Goal: Obtain resource: Download file/media

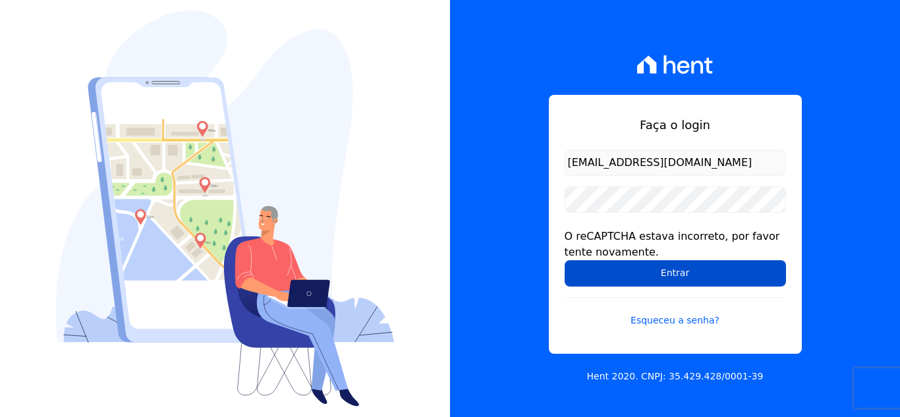
click at [653, 267] on input "Entrar" at bounding box center [674, 273] width 221 height 26
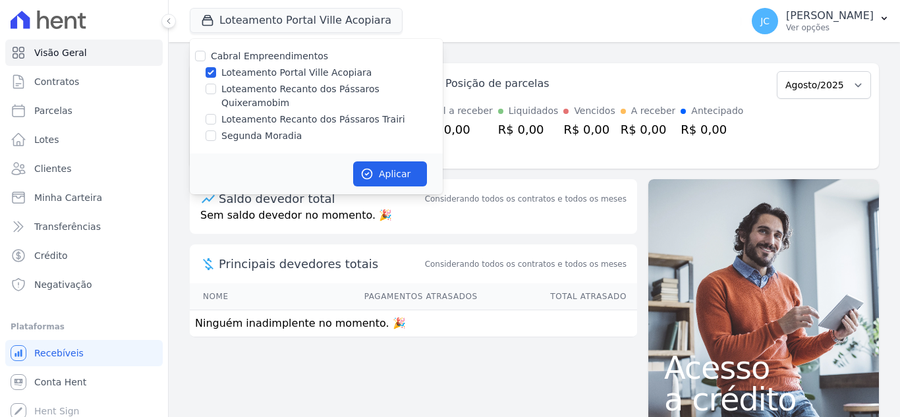
click at [246, 80] on div "Cabral Empreendimentos Loteamento Portal Ville Acopiara Loteamento Recanto dos …" at bounding box center [316, 96] width 253 height 115
click at [213, 71] on input "Loteamento Portal Ville Acopiara" at bounding box center [210, 72] width 11 height 11
checkbox input "false"
click at [225, 91] on label "Loteamento Recanto dos Pássaros Quixeramobim" at bounding box center [331, 96] width 221 height 28
click at [216, 91] on input "Loteamento Recanto dos Pássaros Quixeramobim" at bounding box center [210, 89] width 11 height 11
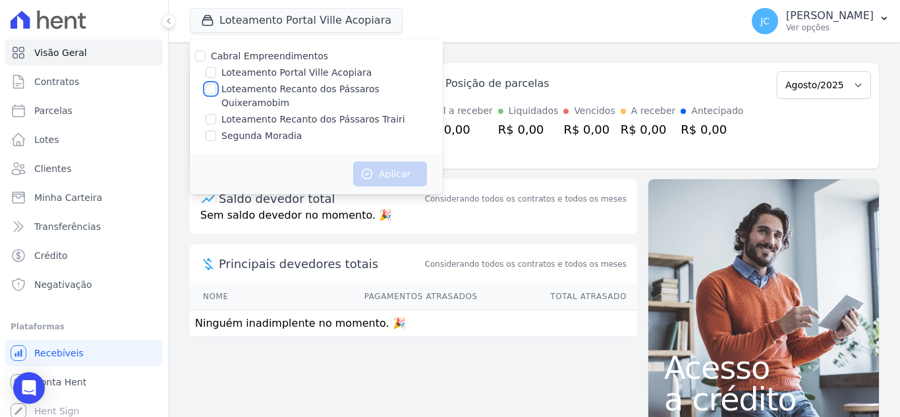
checkbox input "true"
drag, startPoint x: 393, startPoint y: 165, endPoint x: 411, endPoint y: 164, distance: 17.8
click at [393, 165] on button "Aplicar" at bounding box center [390, 173] width 74 height 25
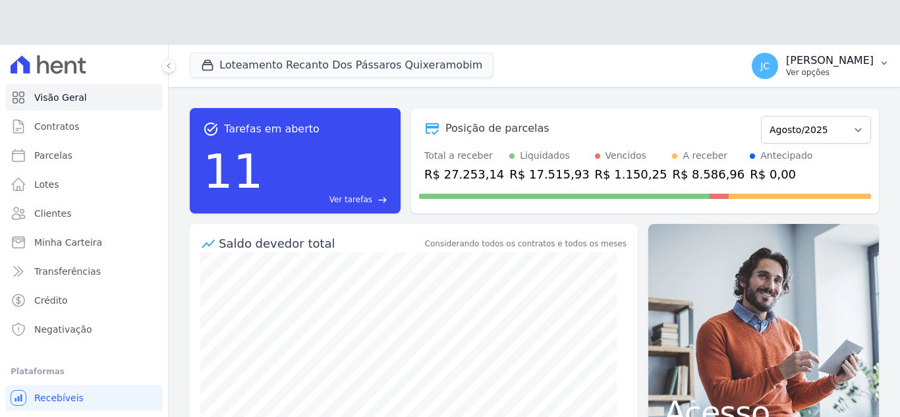
click at [842, 47] on button "JC JANAÍNA CABRAL Ver opções" at bounding box center [820, 65] width 159 height 37
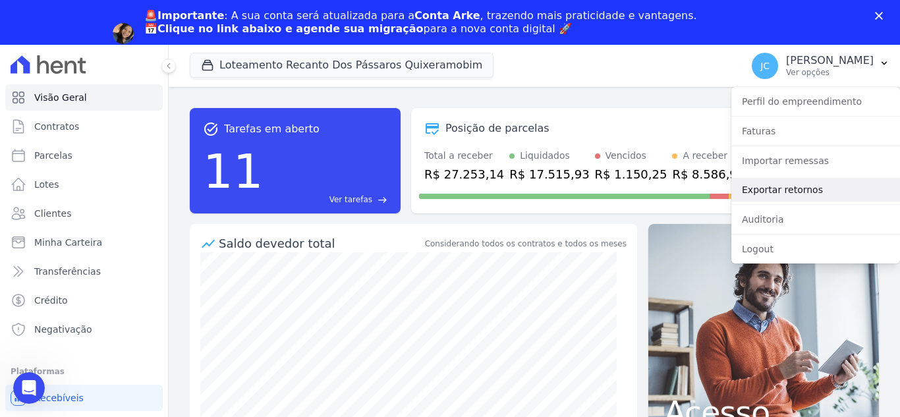
click at [784, 196] on link "Exportar retornos" at bounding box center [815, 190] width 169 height 24
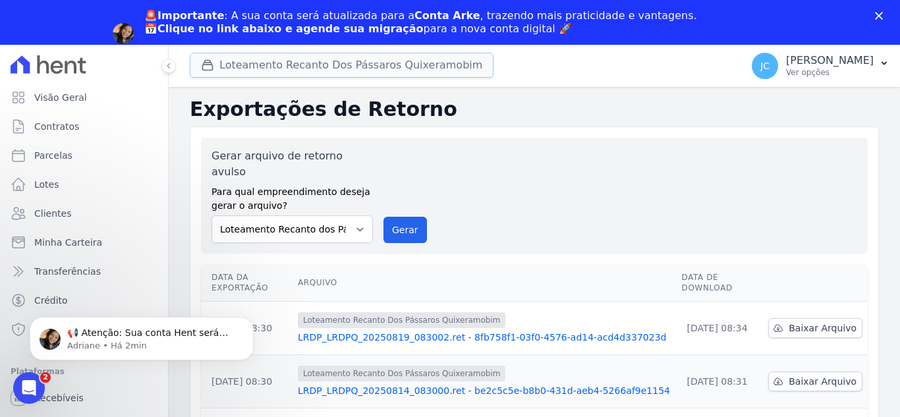
drag, startPoint x: 372, startPoint y: 66, endPoint x: 364, endPoint y: 73, distance: 11.2
click at [372, 66] on button "Loteamento Recanto Dos Pássaros Quixeramobim" at bounding box center [342, 65] width 304 height 25
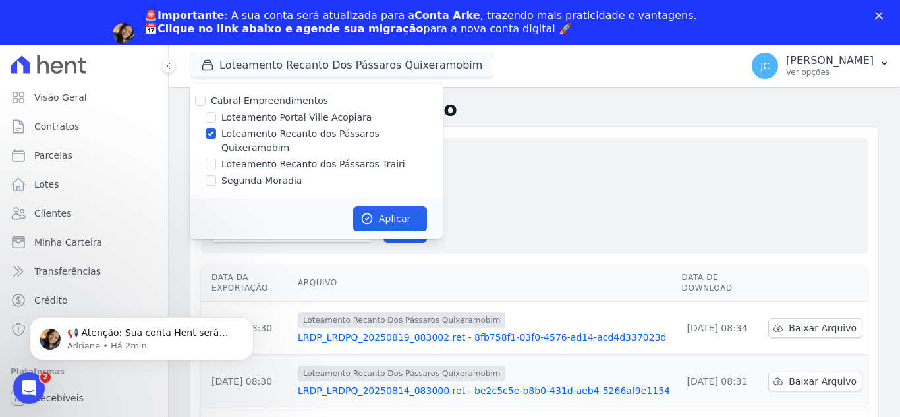
click at [240, 137] on label "Loteamento Recanto dos Pássaros Quixeramobim" at bounding box center [331, 141] width 221 height 28
click at [216, 137] on input "Loteamento Recanto dos Pássaros Quixeramobim" at bounding box center [210, 133] width 11 height 11
checkbox input "false"
click at [227, 157] on label "Loteamento Recanto dos Pássaros Trairi" at bounding box center [313, 164] width 184 height 14
click at [216, 159] on input "Loteamento Recanto dos Pássaros Trairi" at bounding box center [210, 164] width 11 height 11
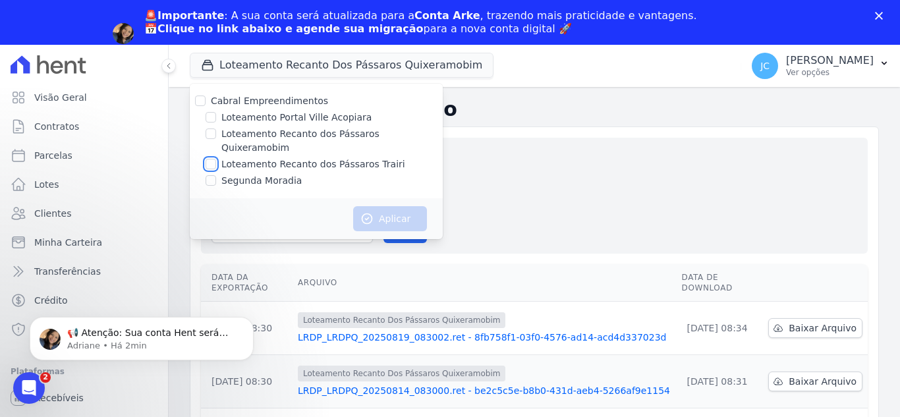
checkbox input "true"
click at [367, 212] on icon "button" at bounding box center [366, 218] width 13 height 13
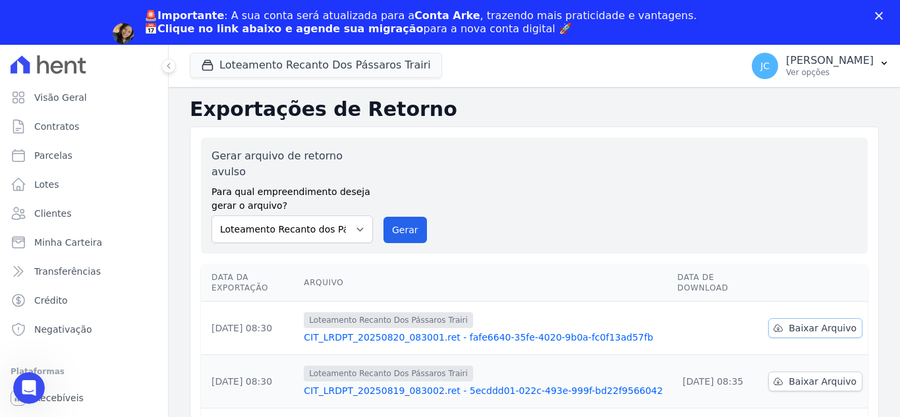
click at [805, 321] on span "Baixar Arquivo" at bounding box center [822, 327] width 68 height 13
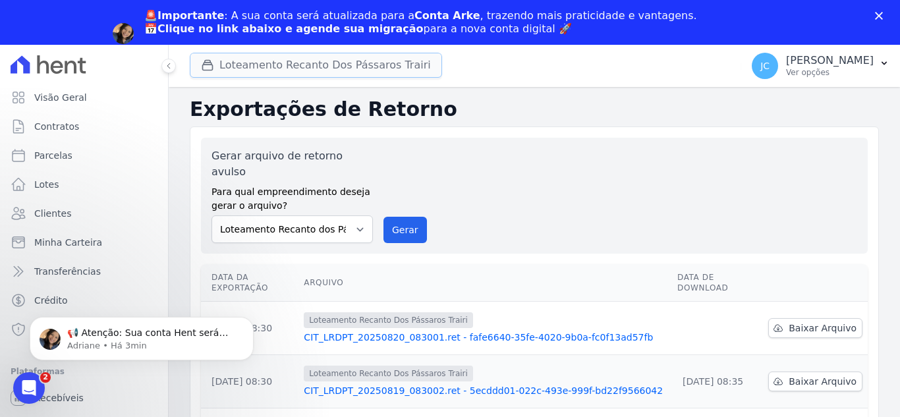
click at [304, 77] on button "Loteamento Recanto Dos Pássaros Trairi" at bounding box center [316, 65] width 252 height 25
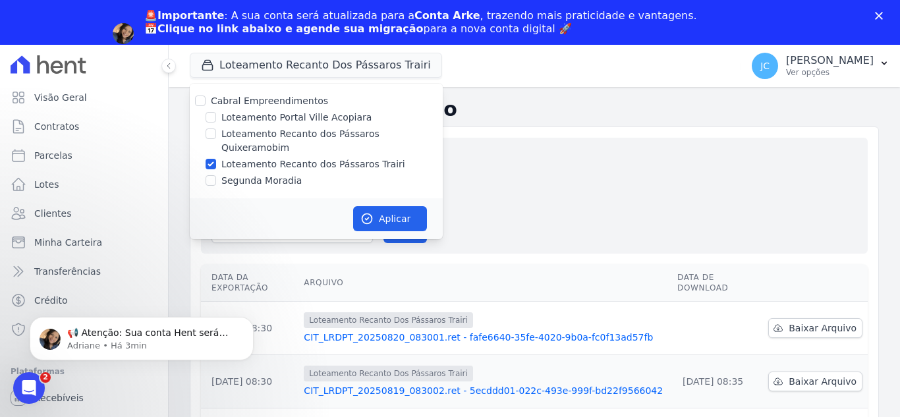
click at [220, 157] on div "Loteamento Recanto dos Pássaros Trairi" at bounding box center [316, 164] width 253 height 14
click at [252, 157] on label "Loteamento Recanto dos Pássaros Trairi" at bounding box center [313, 164] width 184 height 14
click at [216, 159] on input "Loteamento Recanto dos Pássaros Trairi" at bounding box center [210, 164] width 11 height 11
checkbox input "false"
click at [227, 174] on label "Segunda Moradia" at bounding box center [261, 181] width 80 height 14
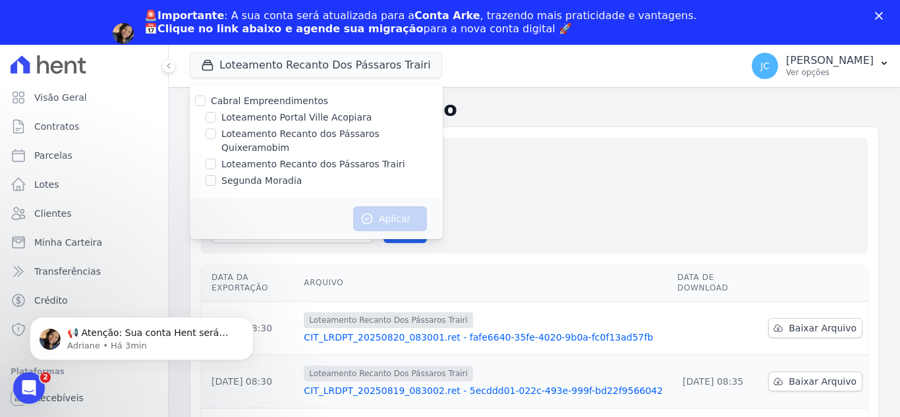
click at [216, 175] on input "Segunda Moradia" at bounding box center [210, 180] width 11 height 11
checkbox input "true"
click at [378, 206] on button "Aplicar" at bounding box center [390, 218] width 74 height 25
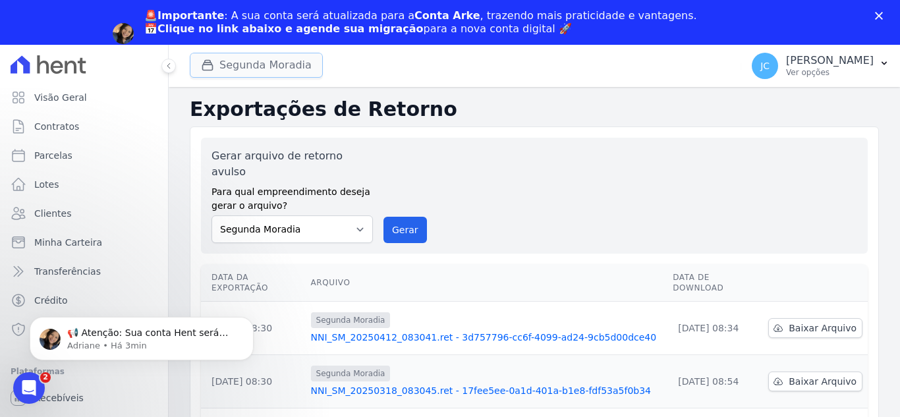
click at [240, 53] on button "Segunda Moradia" at bounding box center [256, 65] width 133 height 25
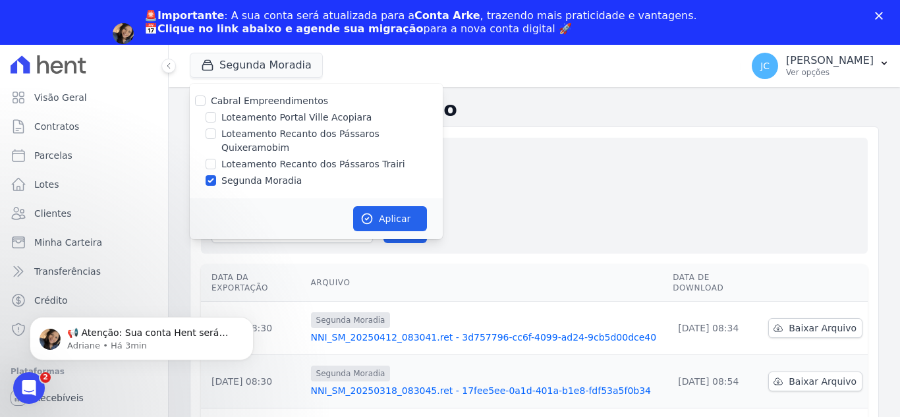
click at [231, 174] on label "Segunda Moradia" at bounding box center [261, 181] width 80 height 14
click at [216, 175] on input "Segunda Moradia" at bounding box center [210, 180] width 11 height 11
checkbox input "false"
click at [242, 157] on label "Loteamento Recanto dos Pássaros Trairi" at bounding box center [313, 164] width 184 height 14
click at [216, 159] on input "Loteamento Recanto dos Pássaros Trairi" at bounding box center [210, 164] width 11 height 11
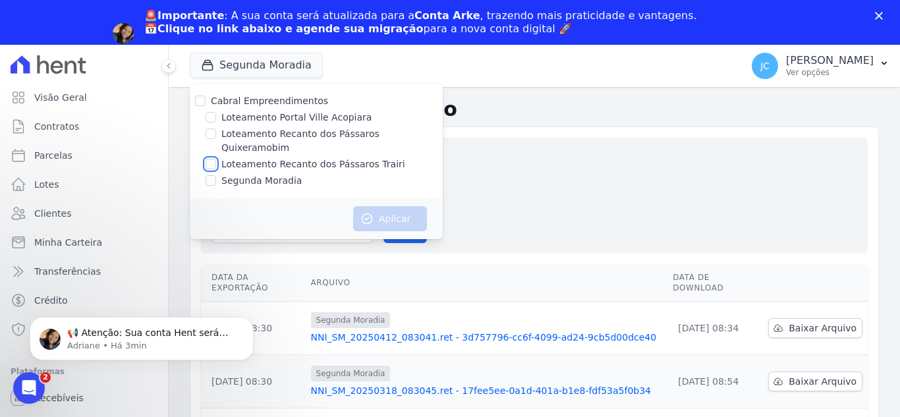
checkbox input "true"
click at [379, 206] on button "Aplicar" at bounding box center [390, 218] width 74 height 25
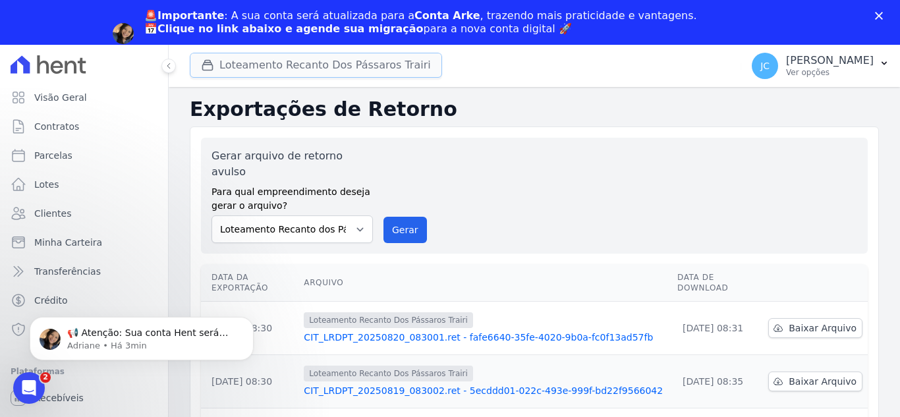
click at [296, 63] on button "Loteamento Recanto Dos Pássaros Trairi" at bounding box center [316, 65] width 252 height 25
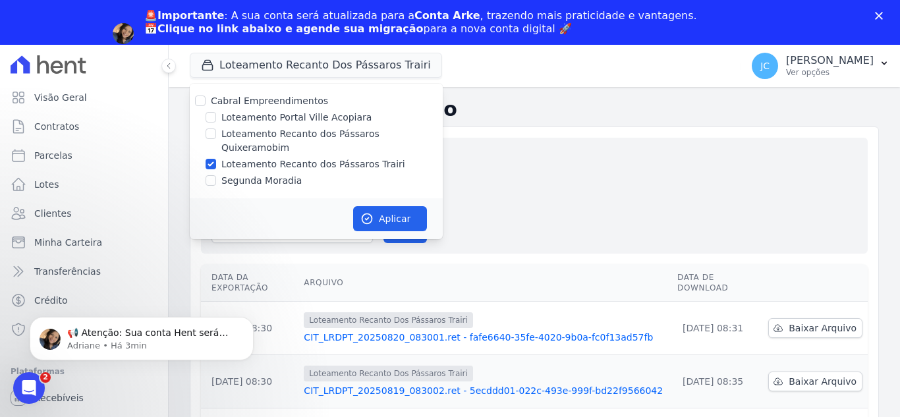
click at [275, 157] on label "Loteamento Recanto dos Pássaros Trairi" at bounding box center [313, 164] width 184 height 14
click at [216, 159] on input "Loteamento Recanto dos Pássaros Trairi" at bounding box center [210, 164] width 11 height 11
checkbox input "false"
click at [275, 134] on label "Loteamento Recanto dos Pássaros Quixeramobim" at bounding box center [331, 141] width 221 height 28
click at [216, 134] on input "Loteamento Recanto dos Pássaros Quixeramobim" at bounding box center [210, 133] width 11 height 11
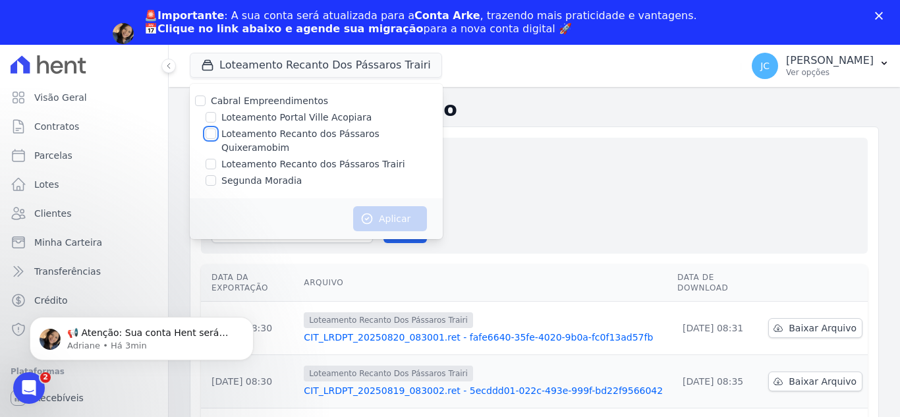
checkbox input "true"
click at [398, 206] on button "Aplicar" at bounding box center [390, 218] width 74 height 25
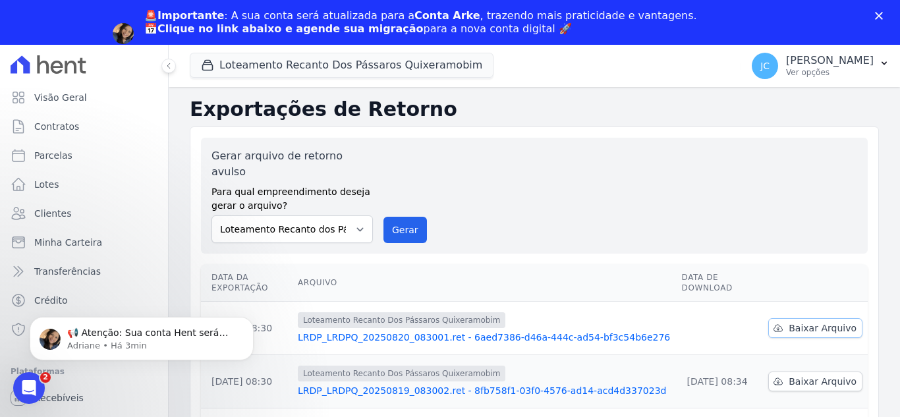
click at [828, 321] on span "Baixar Arquivo" at bounding box center [822, 327] width 68 height 13
